Goal: Information Seeking & Learning: Learn about a topic

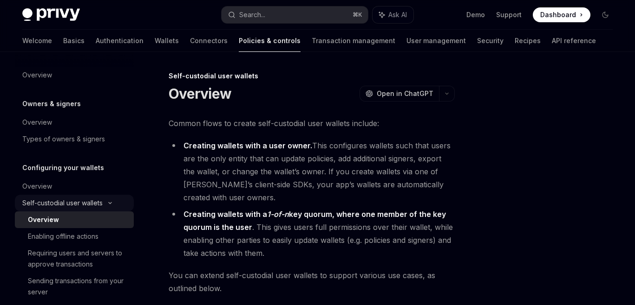
click at [110, 208] on div "Self-custodial user wallets" at bounding box center [74, 203] width 119 height 17
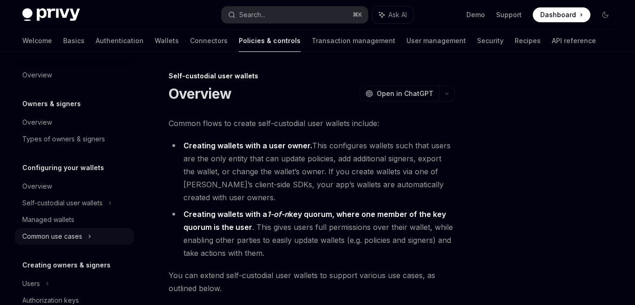
click at [82, 234] on div "Common use cases" at bounding box center [52, 236] width 60 height 11
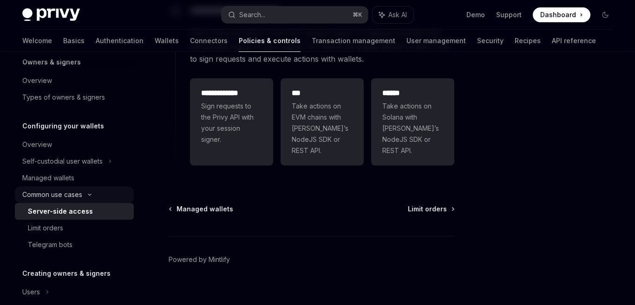
scroll to position [45, 0]
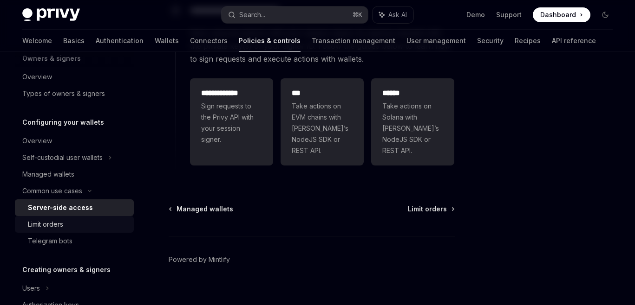
click at [60, 225] on div "Limit orders" at bounding box center [45, 224] width 35 height 11
type textarea "*"
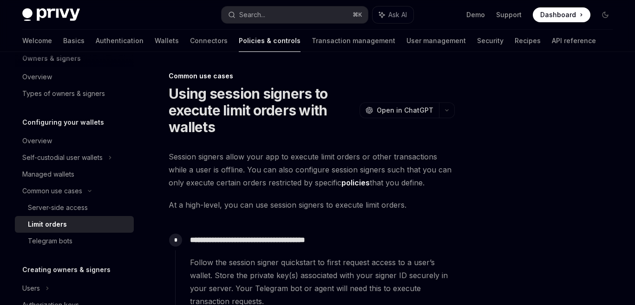
scroll to position [12, 0]
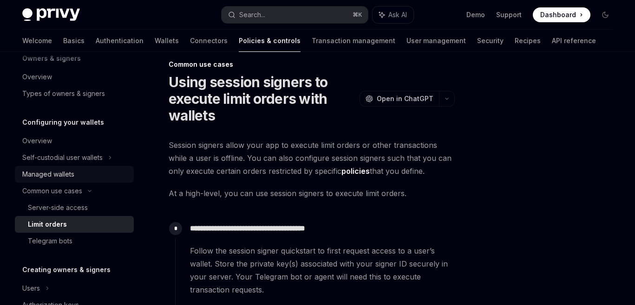
click at [69, 174] on div "Managed wallets" at bounding box center [48, 174] width 52 height 11
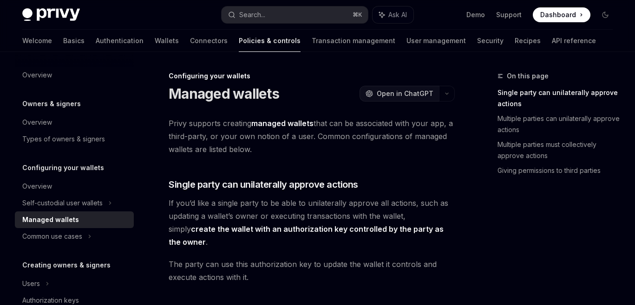
click at [415, 89] on span "Open in ChatGPT" at bounding box center [404, 93] width 57 height 9
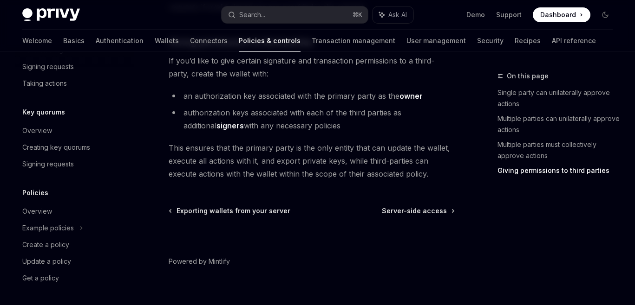
scroll to position [331, 0]
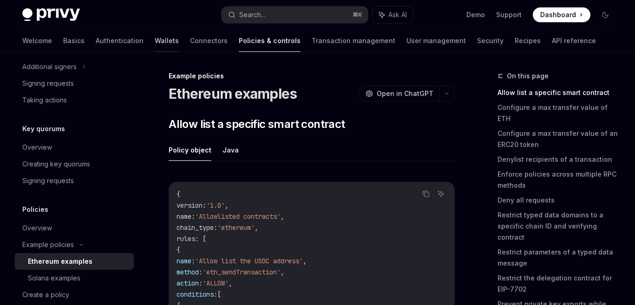
click at [155, 45] on link "Wallets" at bounding box center [167, 41] width 24 height 22
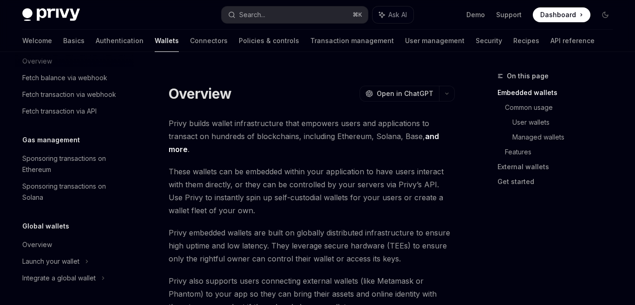
scroll to position [10, 0]
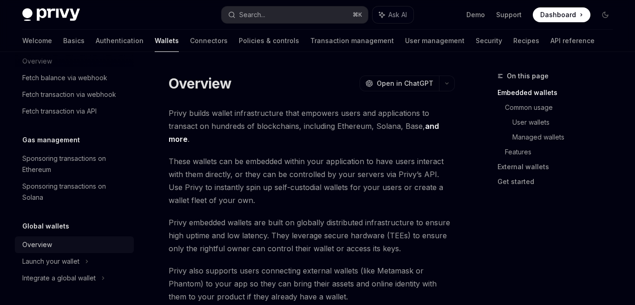
click at [42, 248] on div "Overview" at bounding box center [37, 245] width 30 height 11
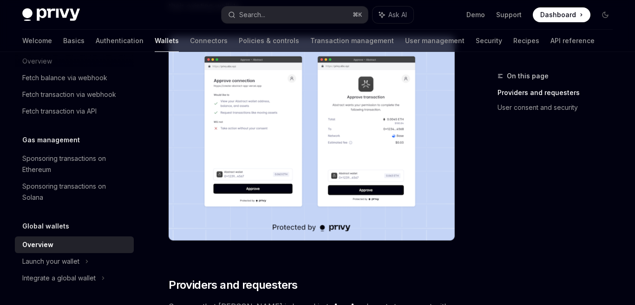
scroll to position [235, 0]
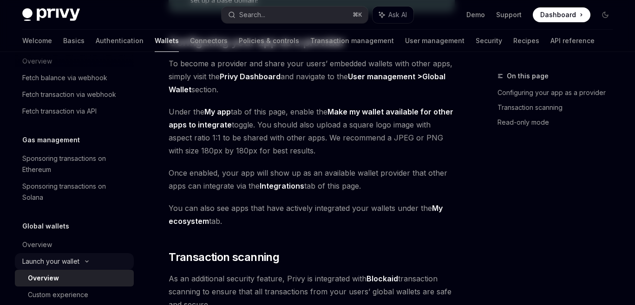
type textarea "*"
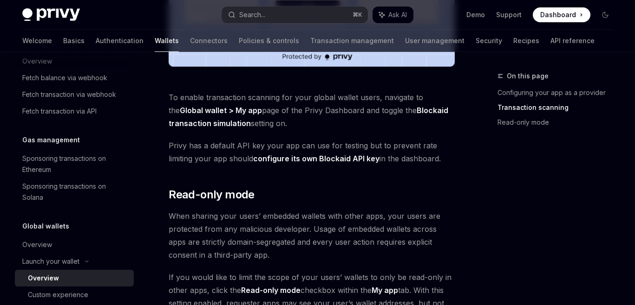
scroll to position [856, 0]
